Goal: Check status: Check status

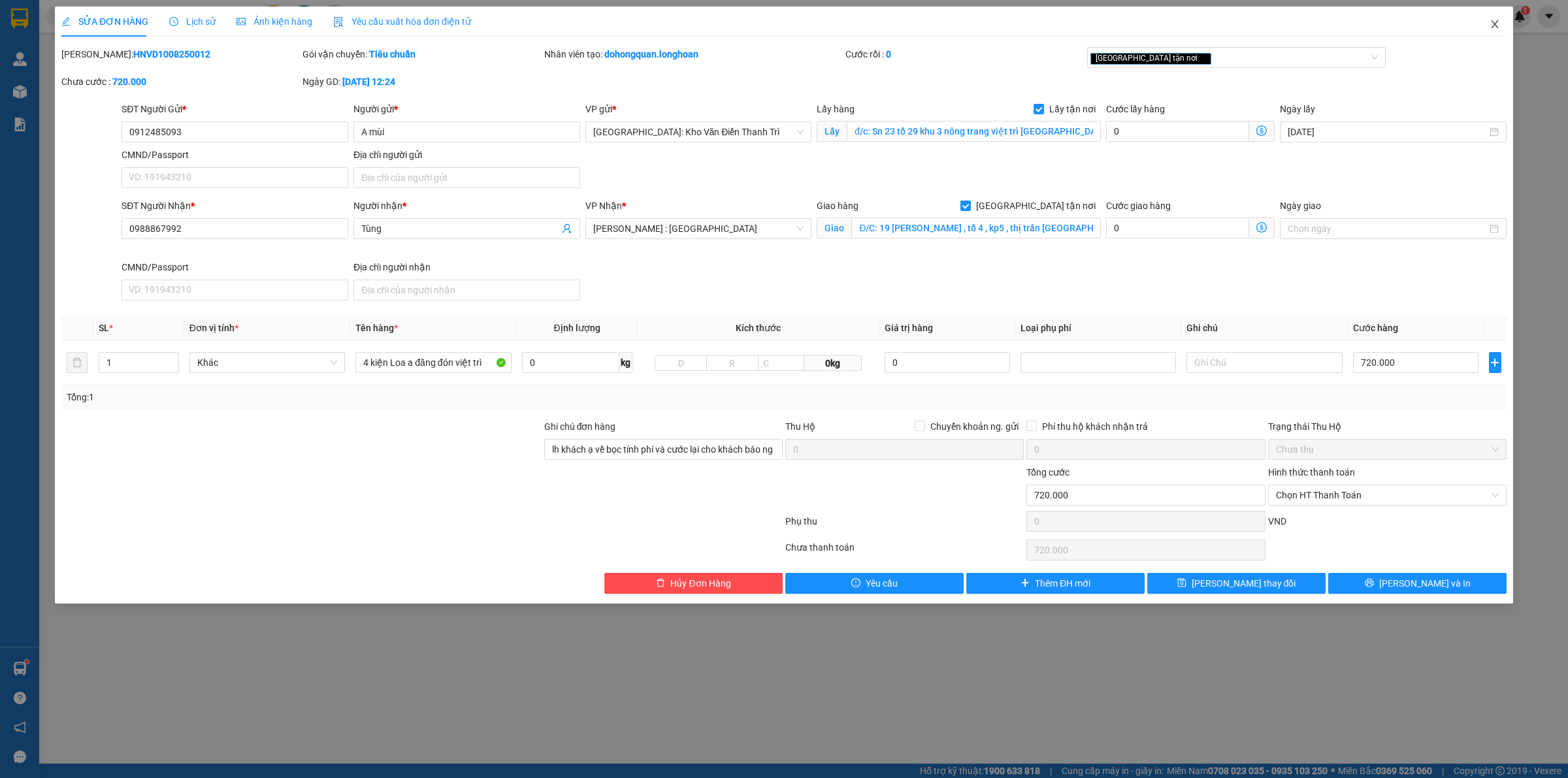
click at [1497, 23] on icon "close" at bounding box center [1495, 25] width 11 height 11
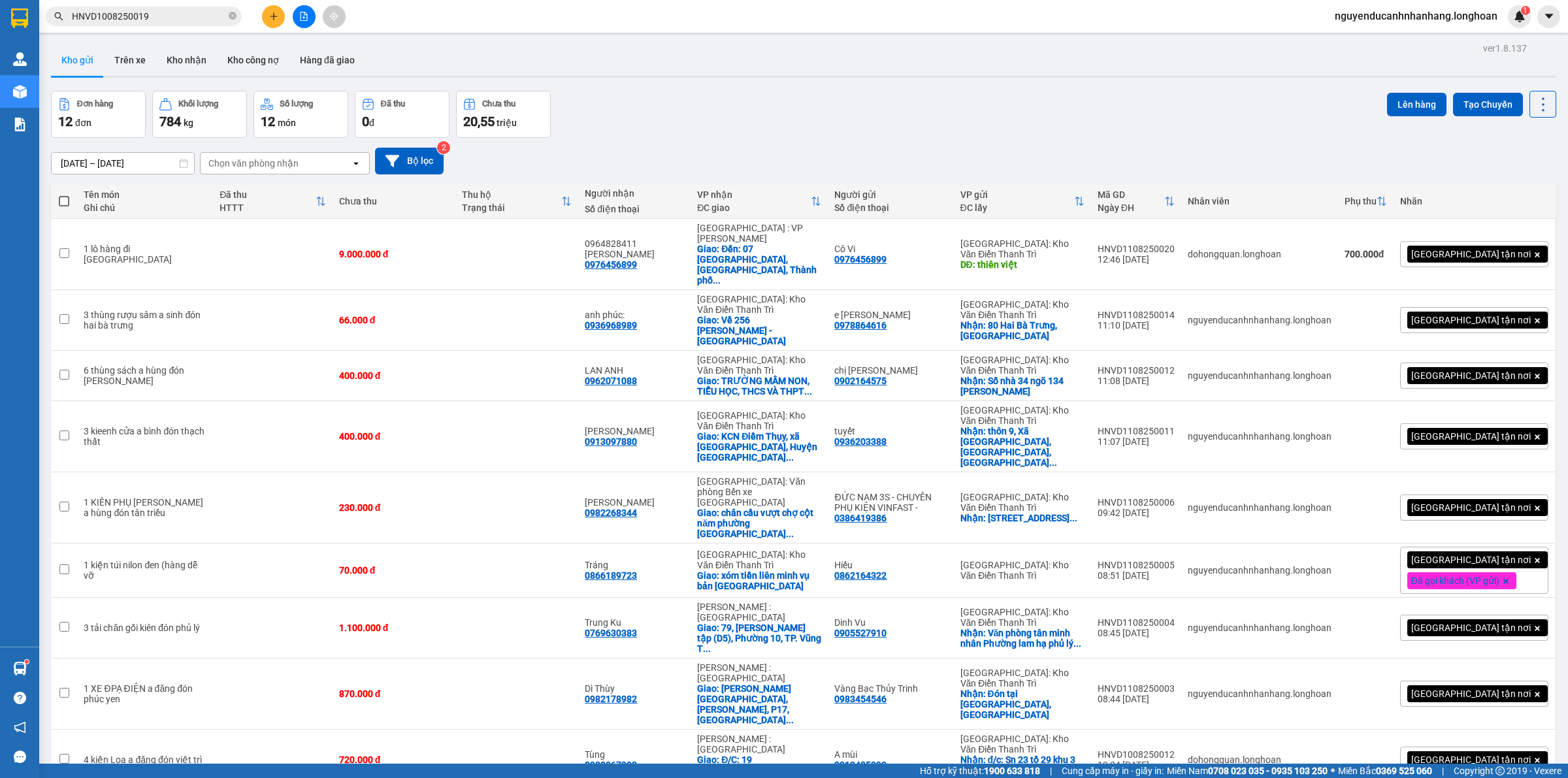
click at [148, 19] on input "HNVD1008250019" at bounding box center [148, 17] width 154 height 15
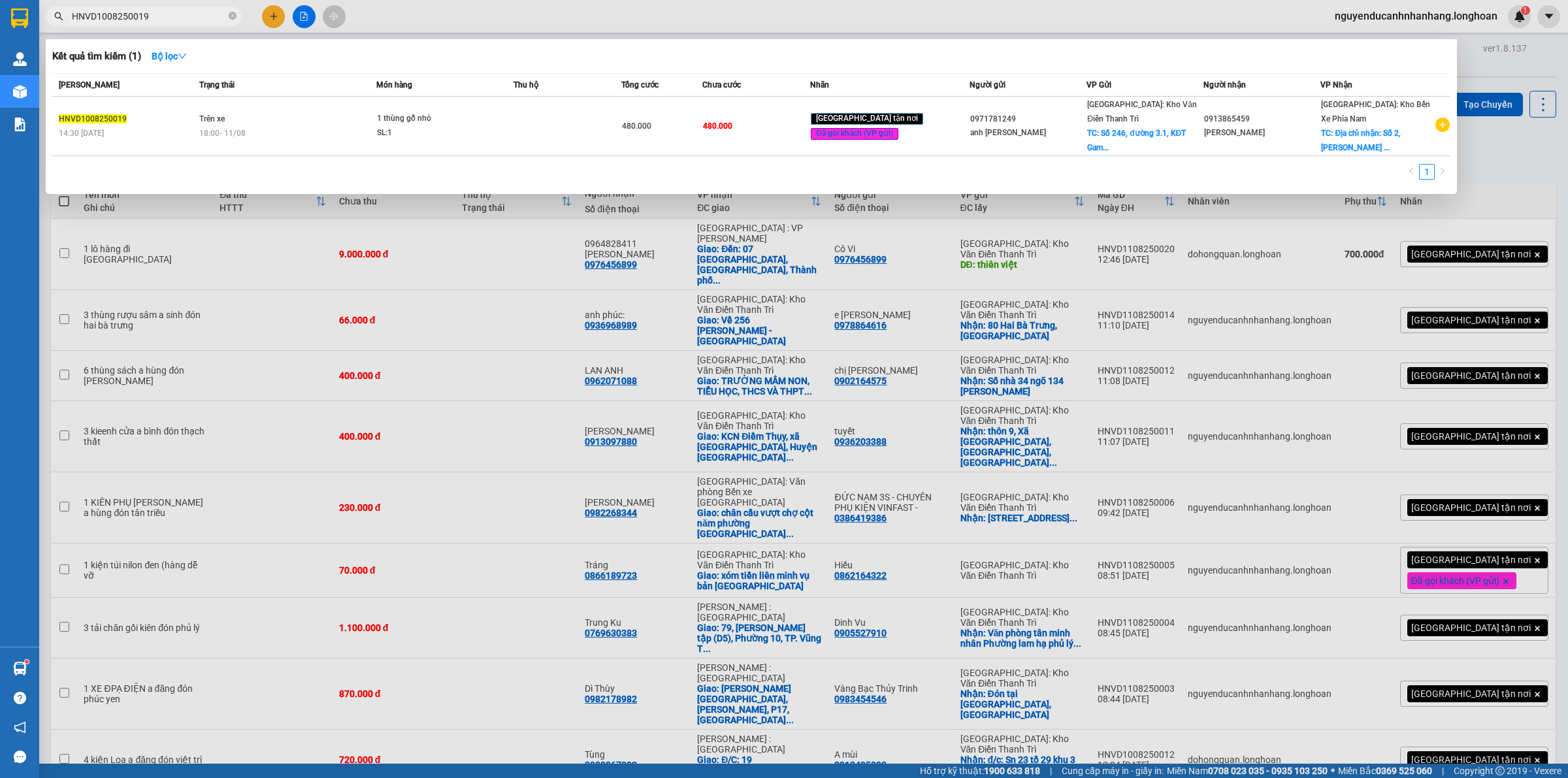
click at [148, 19] on input "HNVD1008250019" at bounding box center [148, 17] width 154 height 15
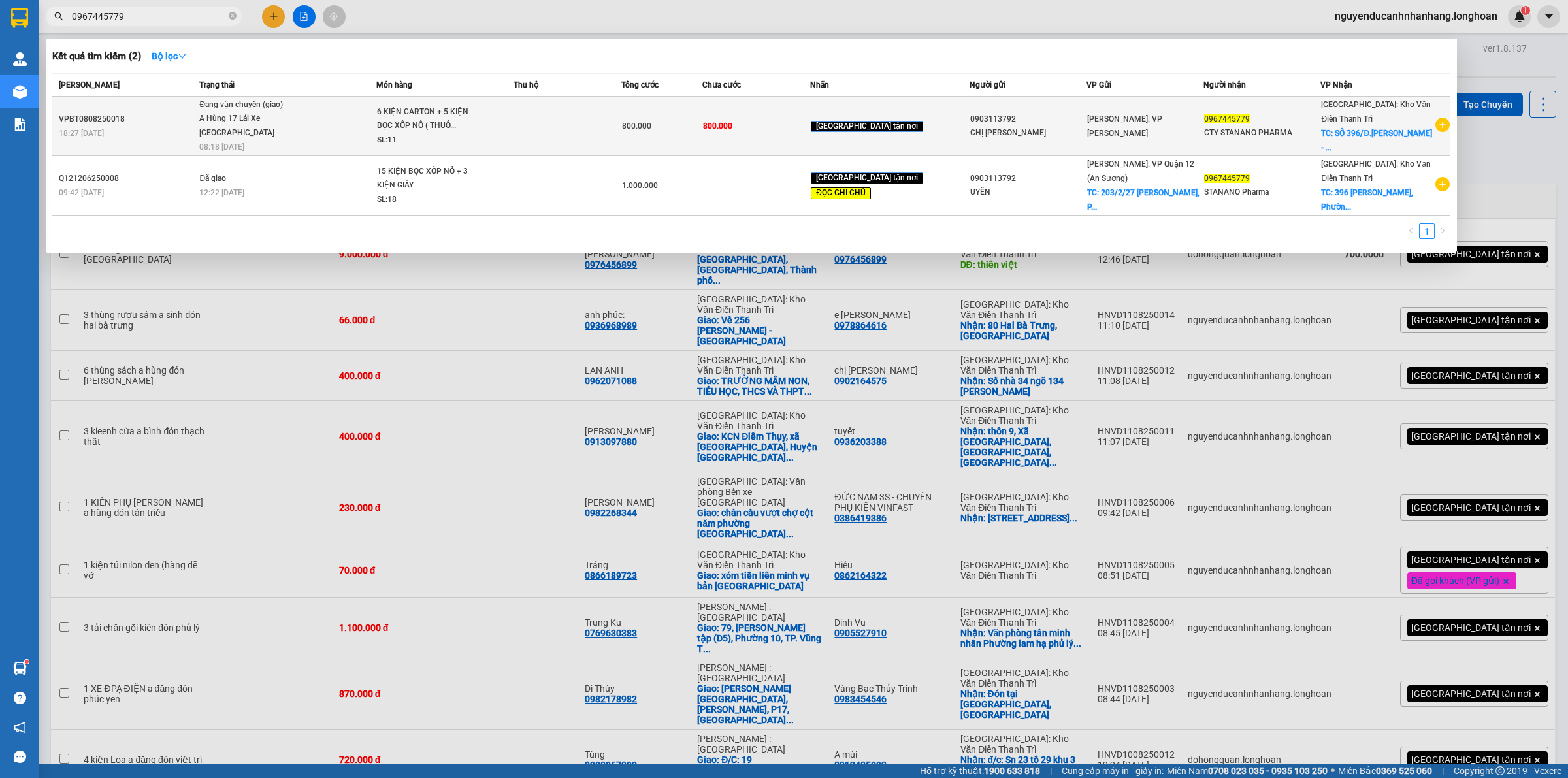
type input "0967445779"
click at [402, 113] on div "6 KIỆN CARTON + 5 KIỆN BỌC XỐP NỔ ( THUỐ..." at bounding box center [426, 119] width 98 height 28
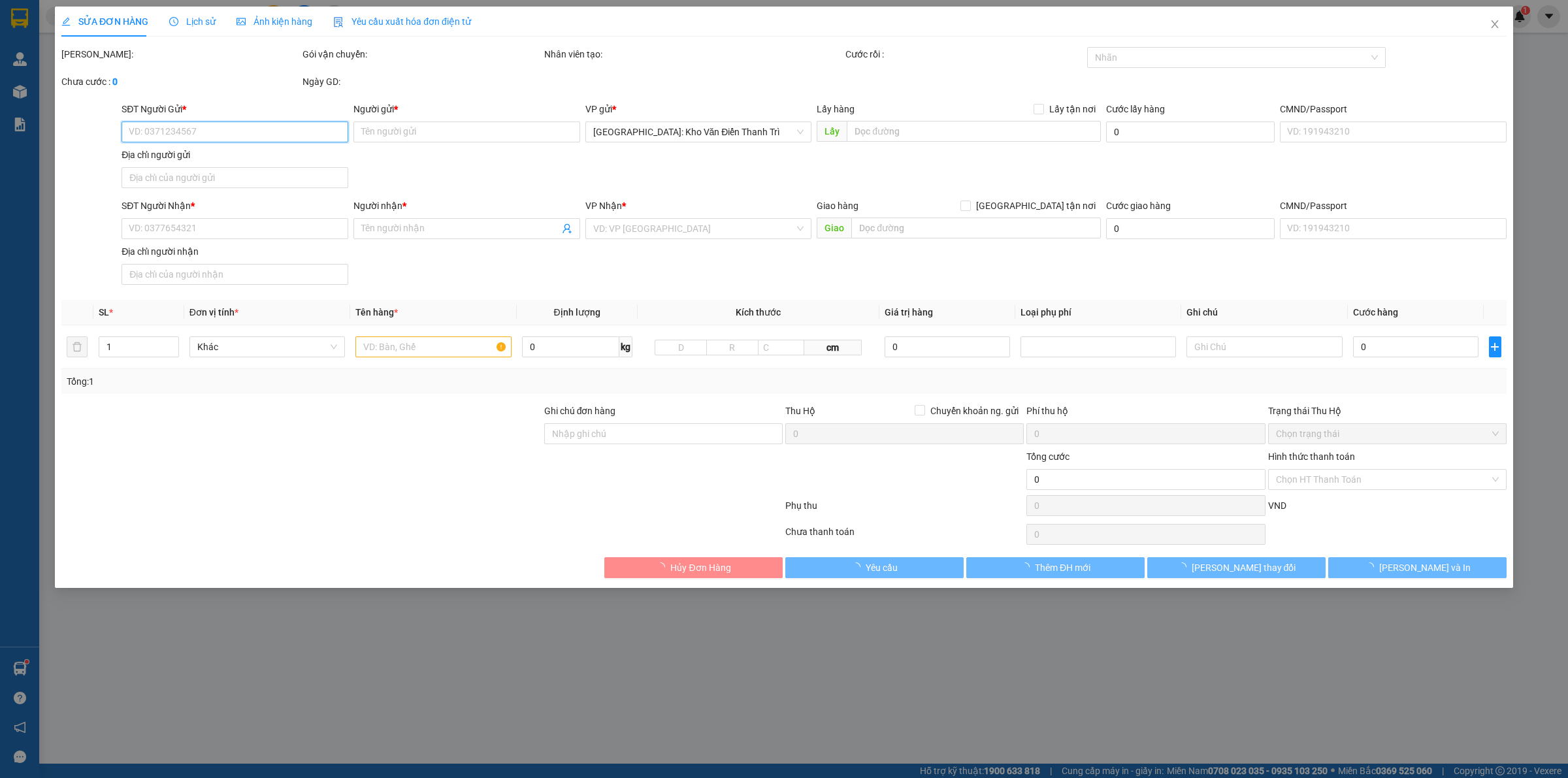
type input "0903113792"
type input "CHỊ [PERSON_NAME]"
type input "0967445779"
type input "CTY STANANO PHARMA"
checkbox input "true"
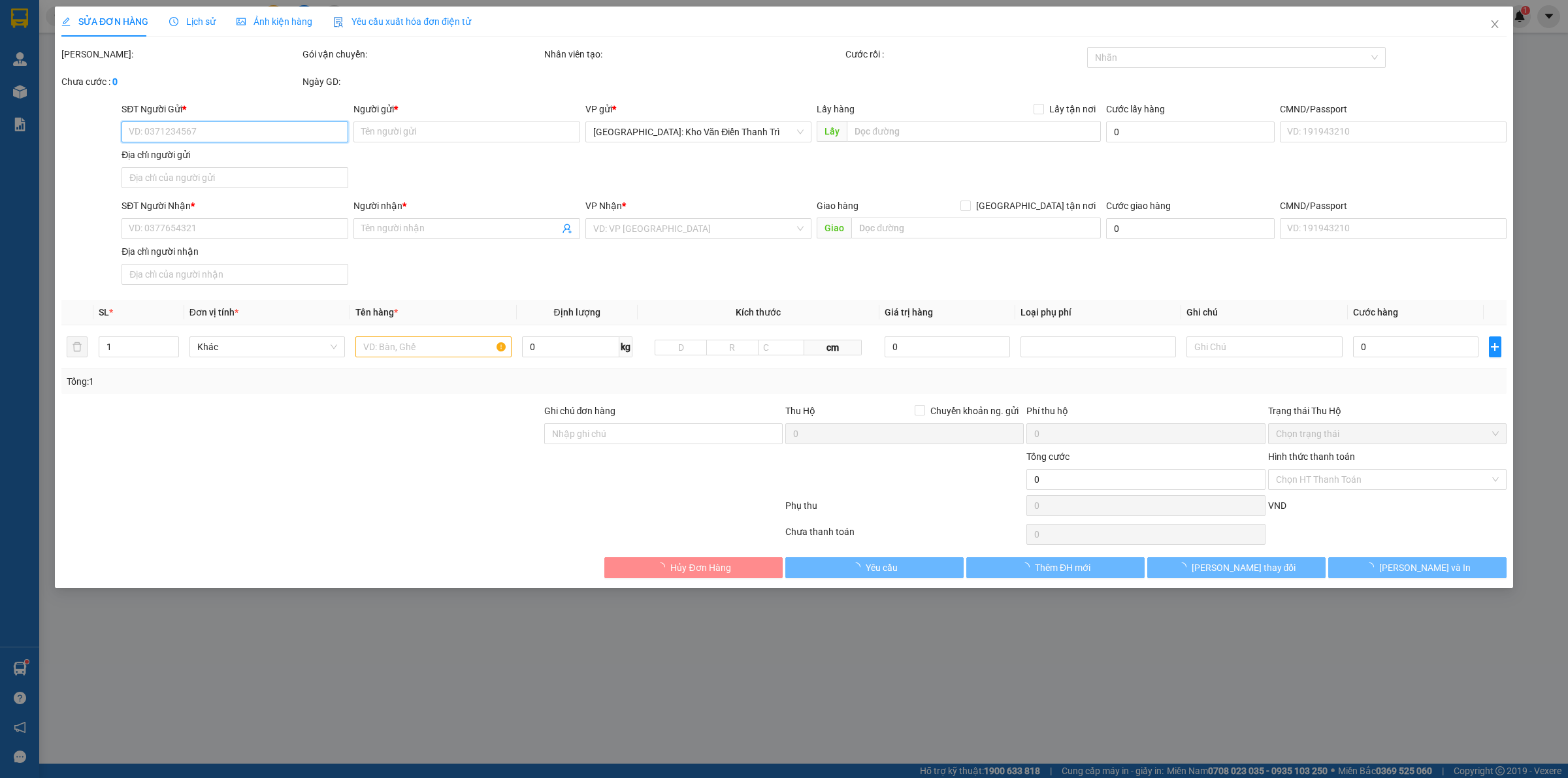
type input "SỐ 396/Đ.[PERSON_NAME] - F.ĐỊNH CÔNG - Q.HOÀNG MAI - [GEOGRAPHIC_DATA]"
type input "CHAI THỦY TINH - HÀNG DỄ VỠ"
type input "800.000"
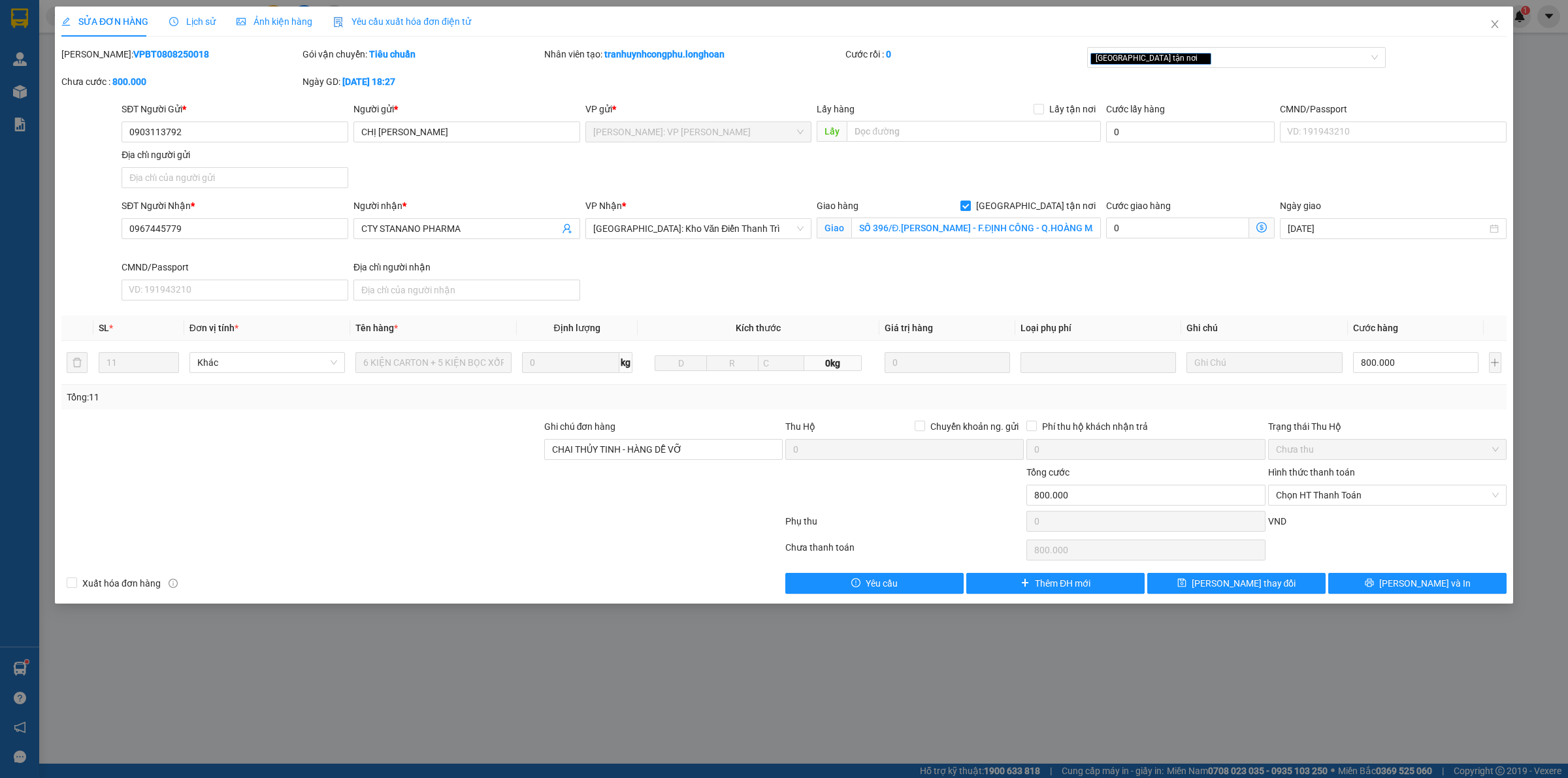
click at [195, 22] on span "Lịch sử" at bounding box center [192, 22] width 46 height 11
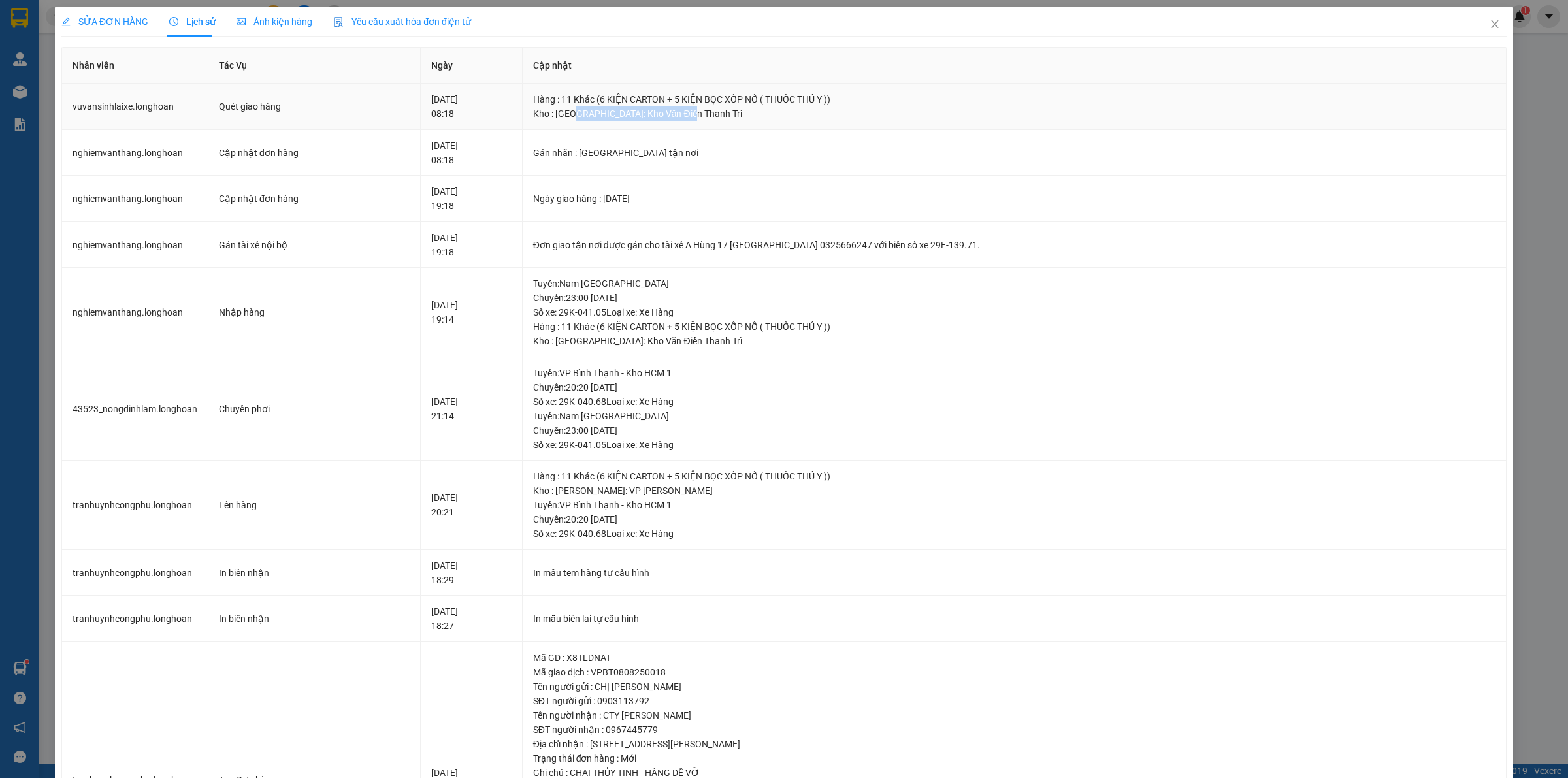
drag, startPoint x: 777, startPoint y: 119, endPoint x: 809, endPoint y: 119, distance: 32.0
click at [806, 119] on div "Kho : [GEOGRAPHIC_DATA]: Kho Văn Điển Thanh Trì" at bounding box center [1015, 114] width 962 height 15
click at [820, 119] on div "Kho : [GEOGRAPHIC_DATA]: Kho Văn Điển Thanh Trì" at bounding box center [1015, 114] width 962 height 15
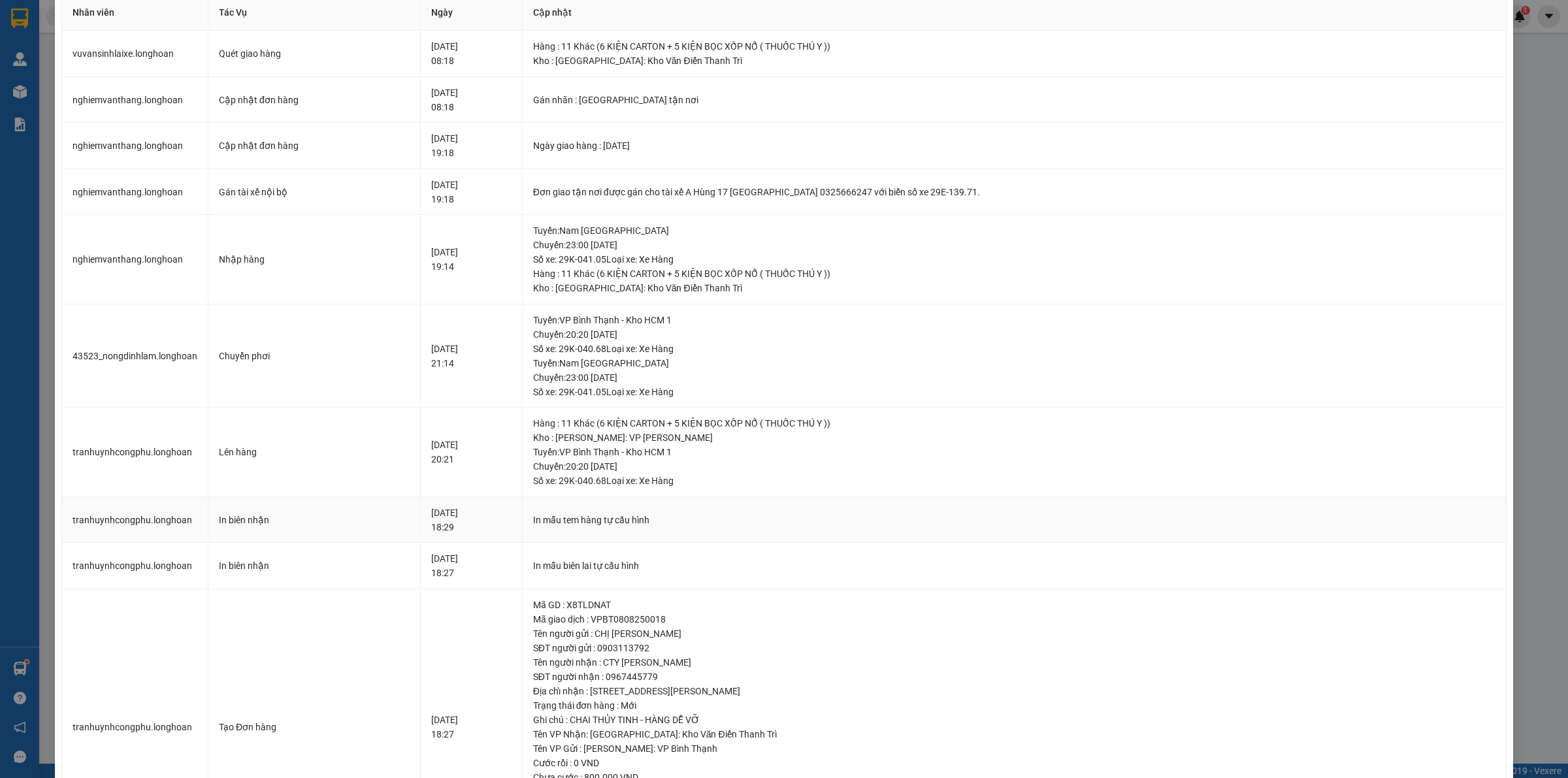
scroll to position [82, 0]
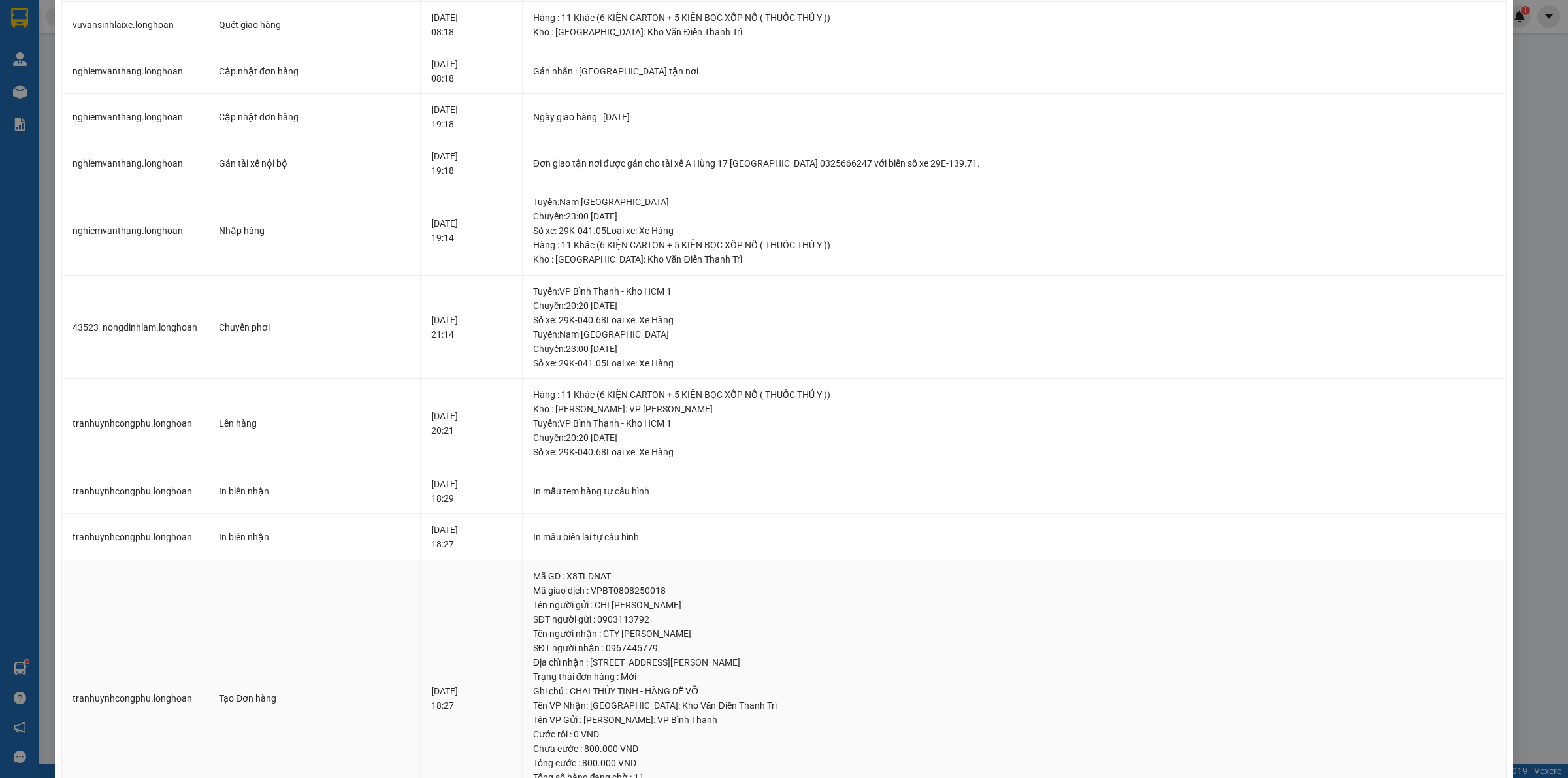
drag, startPoint x: 796, startPoint y: 653, endPoint x: 864, endPoint y: 653, distance: 68.0
click at [864, 653] on td "Mã GD : X8TLDNAT Mã giao dịch : VPBT0808250018 Tên người gửi : CHỊ [PERSON_NAME…" at bounding box center [1015, 698] width 984 height 276
click at [897, 608] on div "Tên người gửi : CHỊ [PERSON_NAME]" at bounding box center [1015, 605] width 962 height 15
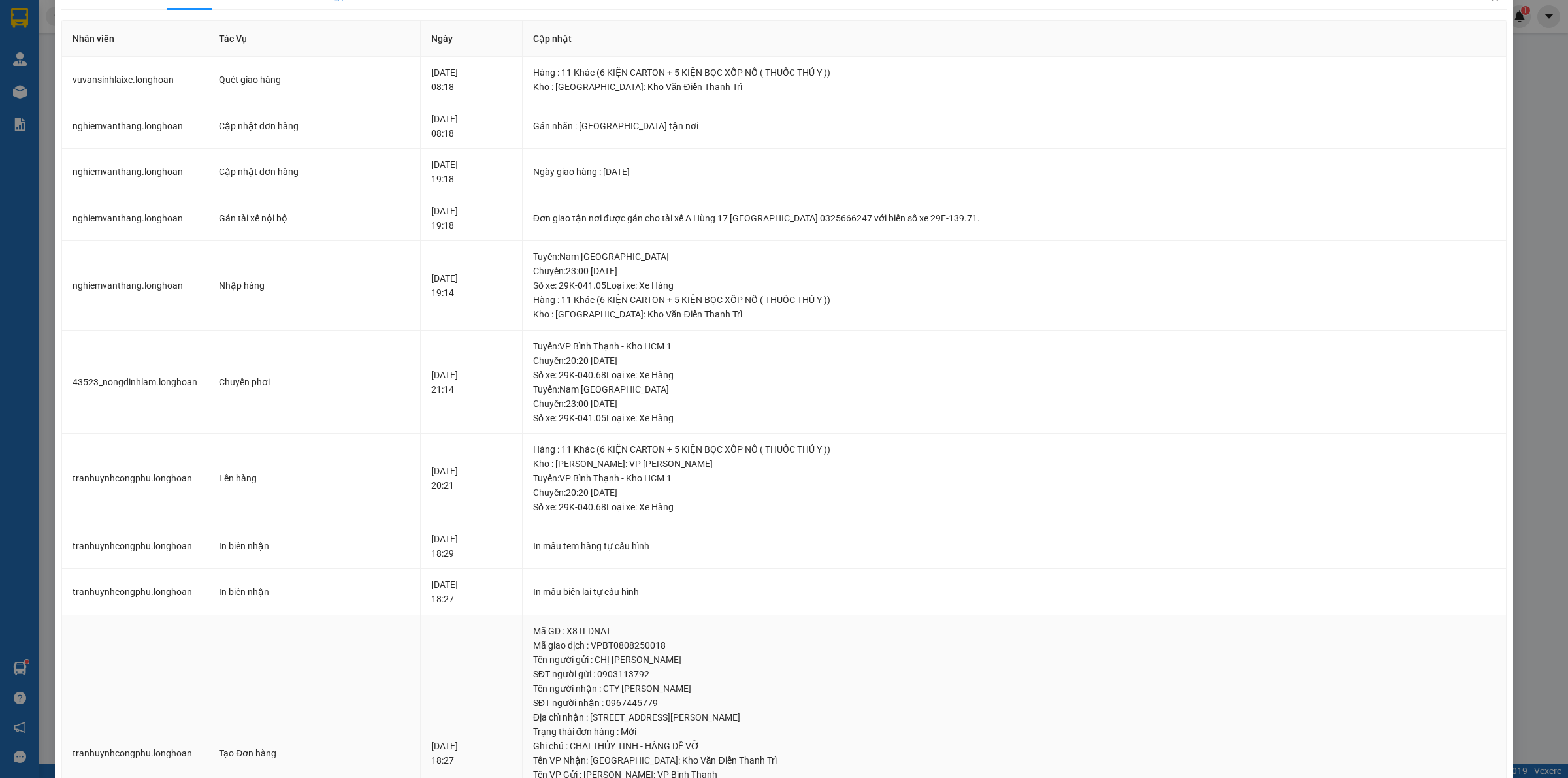
scroll to position [0, 0]
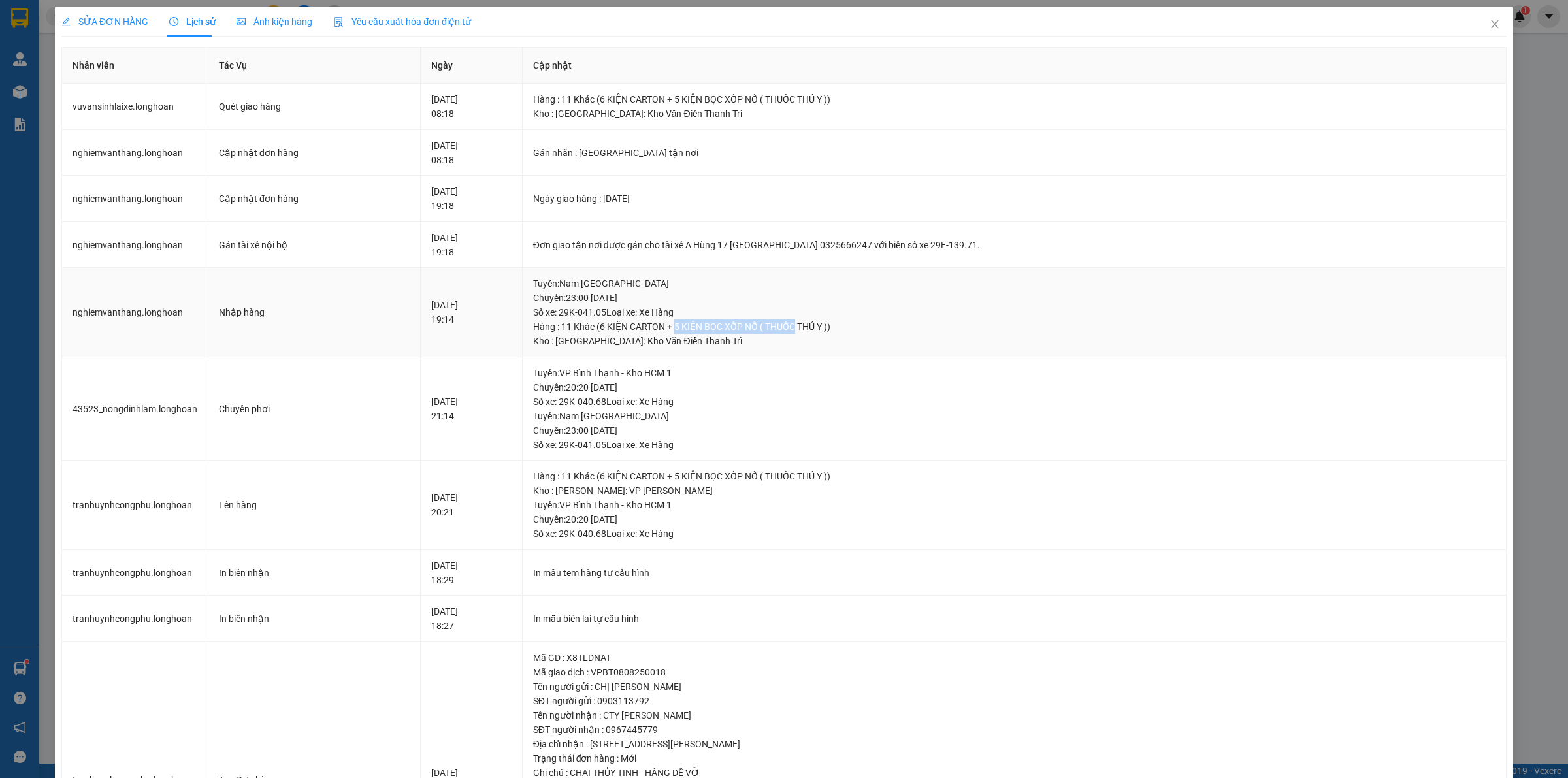
drag, startPoint x: 720, startPoint y: 328, endPoint x: 838, endPoint y: 327, distance: 118.0
click at [838, 327] on div "Hàng : 11 Khác (6 KIỆN CARTON + 5 KIỆN BỌC XỐP NỔ ( THUỐC THÚ Y ))" at bounding box center [1015, 327] width 962 height 15
click at [915, 298] on div "Tuyến : Nam [GEOGRAPHIC_DATA] QL1A Chuyến: 23:00 [DATE] Số xe: 29K-041.05 Loại …" at bounding box center [1015, 298] width 962 height 43
drag, startPoint x: 611, startPoint y: 335, endPoint x: 864, endPoint y: 340, distance: 253.0
click at [854, 340] on div "Kho : [GEOGRAPHIC_DATA]: Kho Văn Điển Thanh Trì" at bounding box center [1015, 341] width 962 height 15
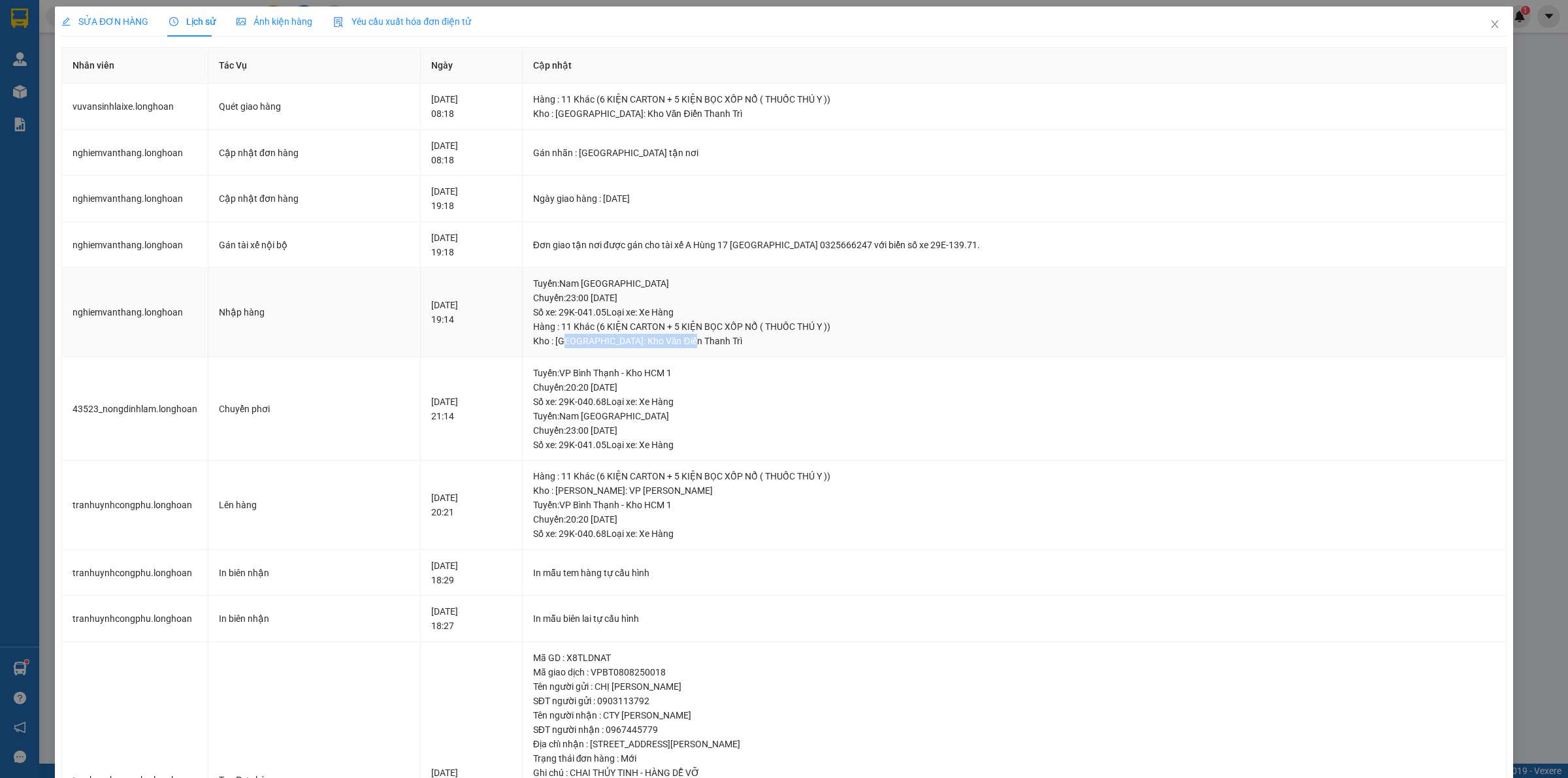
click at [892, 344] on div "Kho : [GEOGRAPHIC_DATA]: Kho Văn Điển Thanh Trì" at bounding box center [1015, 341] width 962 height 15
click at [765, 317] on div "Tuyến : Nam [GEOGRAPHIC_DATA] QL1A Chuyến: 23:00 [DATE] Số xe: 29K-041.05 Loại …" at bounding box center [1015, 298] width 962 height 43
drag, startPoint x: 659, startPoint y: 323, endPoint x: 697, endPoint y: 328, distance: 38.3
click at [697, 328] on div "Hàng : 11 Khác (6 KIỆN CARTON + 5 KIỆN BỌC XỐP NỔ ( THUỐC THÚ Y ))" at bounding box center [1015, 327] width 962 height 15
click at [831, 294] on div "Tuyến : Nam [GEOGRAPHIC_DATA] QL1A Chuyến: 23:00 [DATE] Số xe: 29K-041.05 Loại …" at bounding box center [1015, 298] width 962 height 43
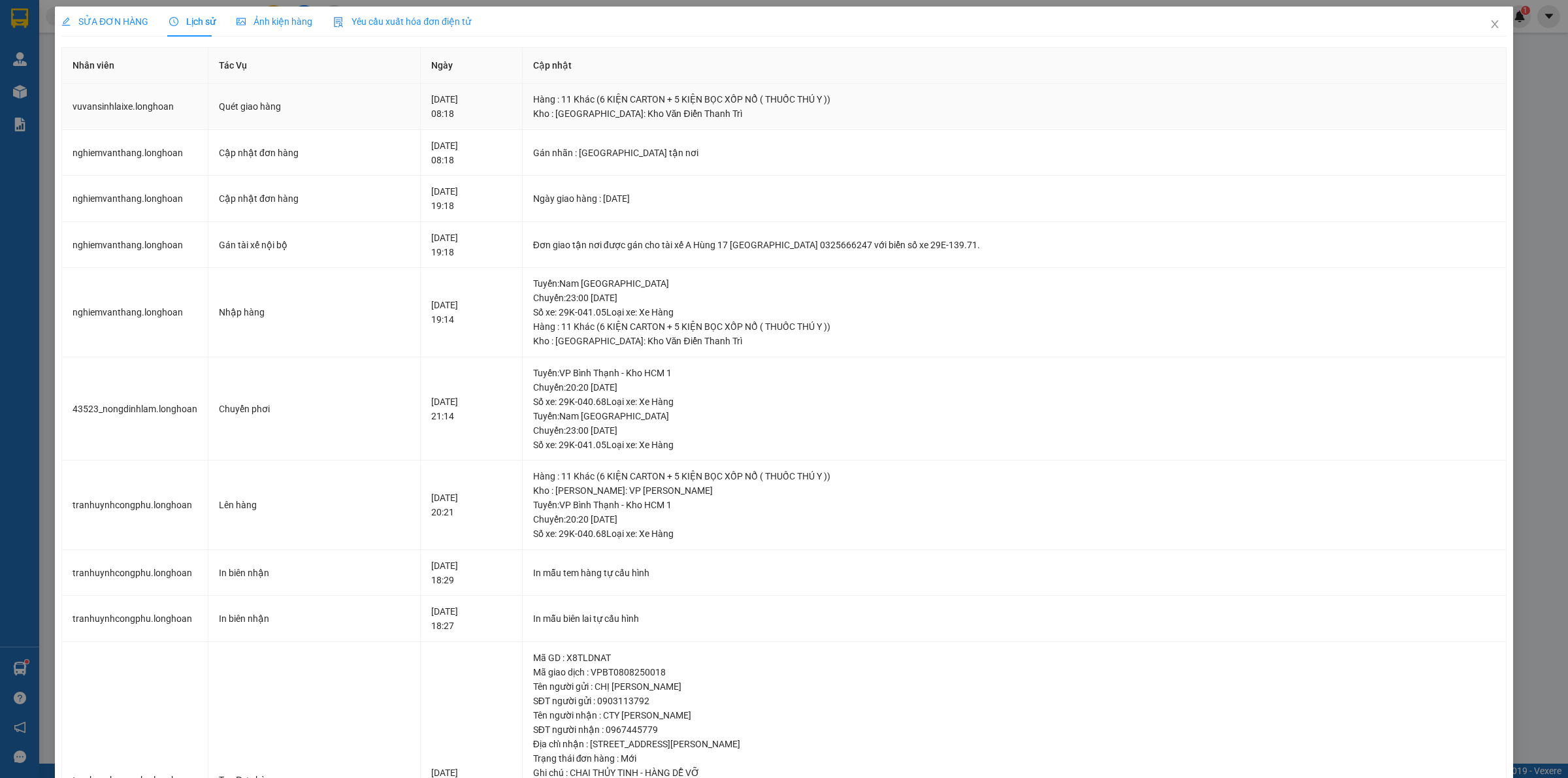
drag, startPoint x: 426, startPoint y: 95, endPoint x: 524, endPoint y: 99, distance: 98.1
click at [522, 99] on td "[DATE] 08:18" at bounding box center [471, 107] width 101 height 46
click at [511, 100] on div "[DATE] 08:18" at bounding box center [471, 106] width 80 height 28
click at [1490, 27] on icon "close" at bounding box center [1495, 25] width 11 height 11
